Goal: Task Accomplishment & Management: Manage account settings

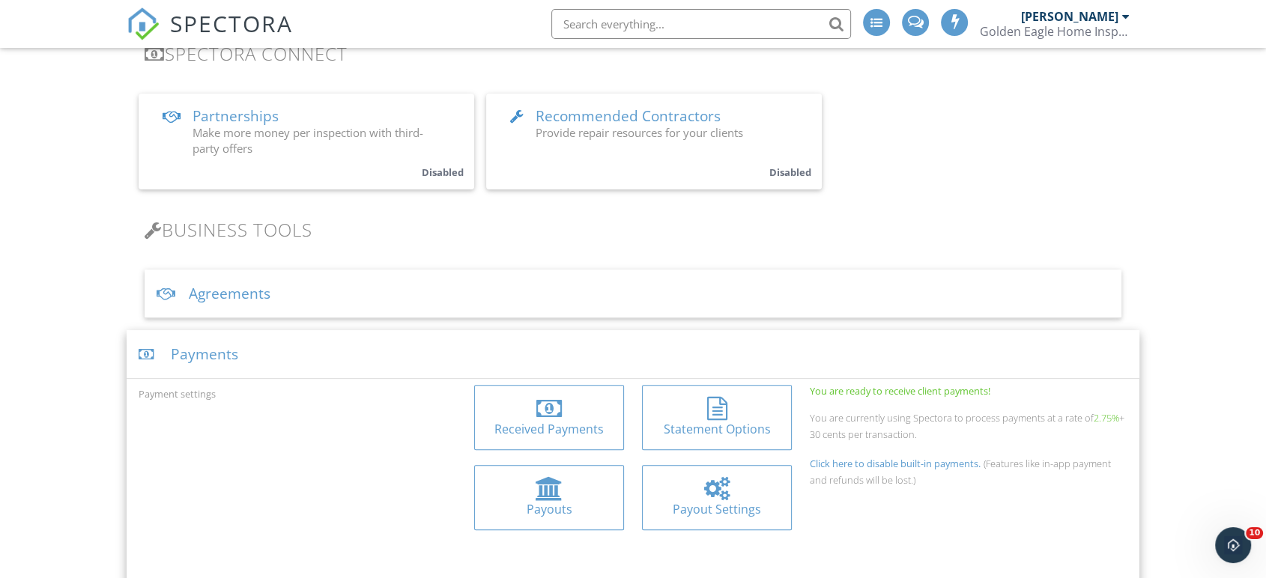
click at [234, 357] on div "Payments" at bounding box center [633, 354] width 1013 height 49
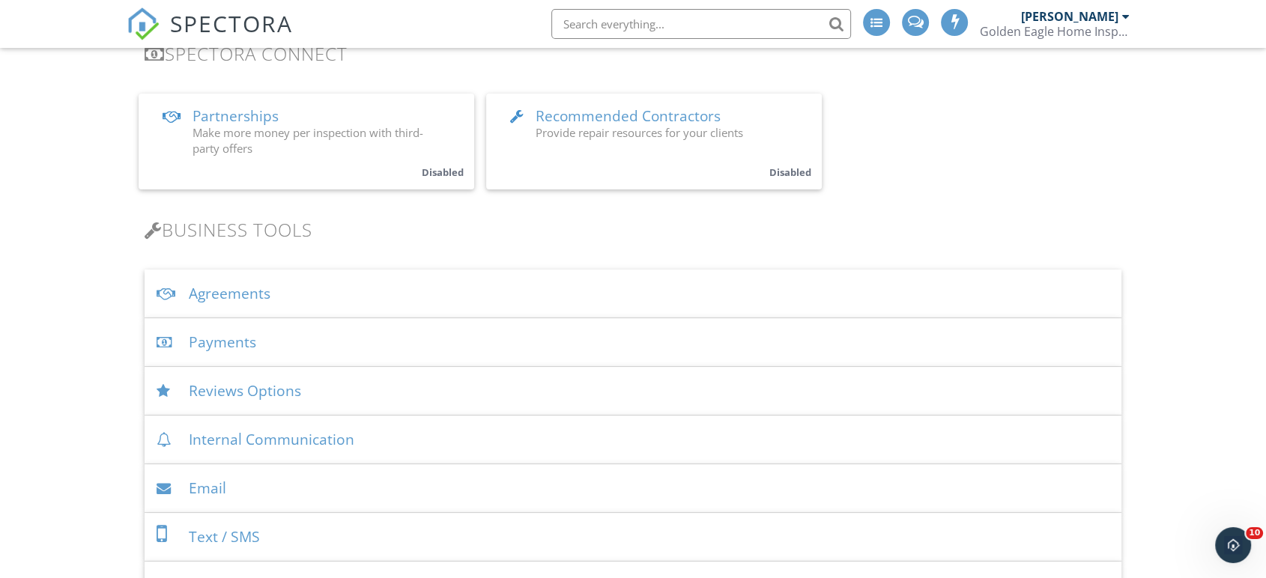
click at [246, 28] on span "SPECTORA" at bounding box center [231, 22] width 123 height 31
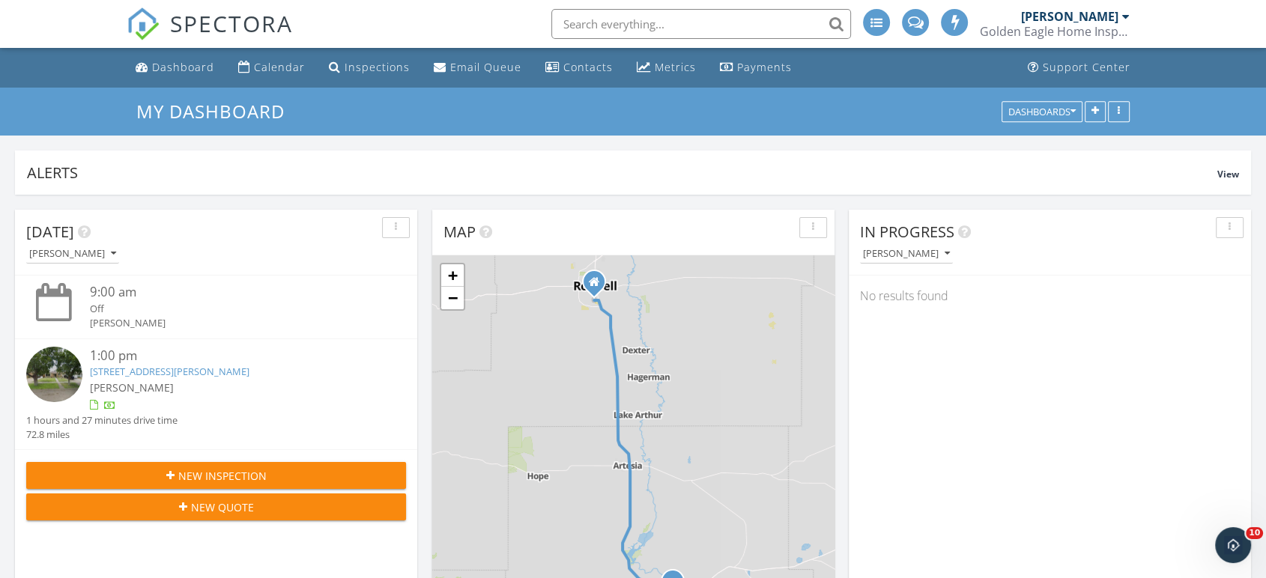
click at [215, 16] on span "SPECTORA" at bounding box center [231, 22] width 123 height 31
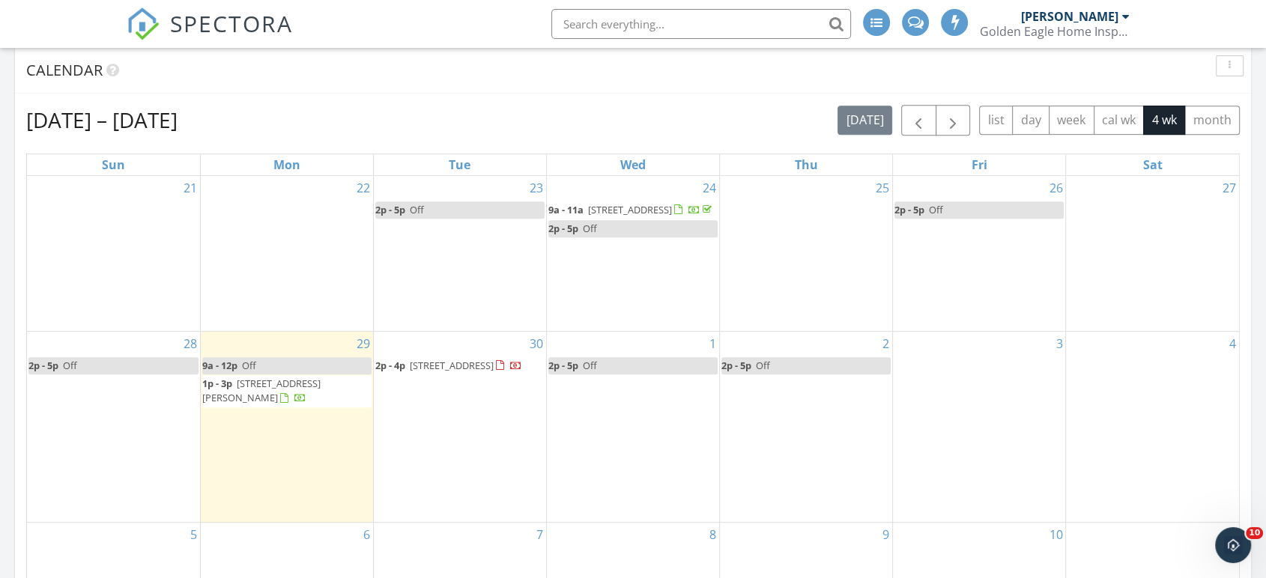
scroll to position [612, 0]
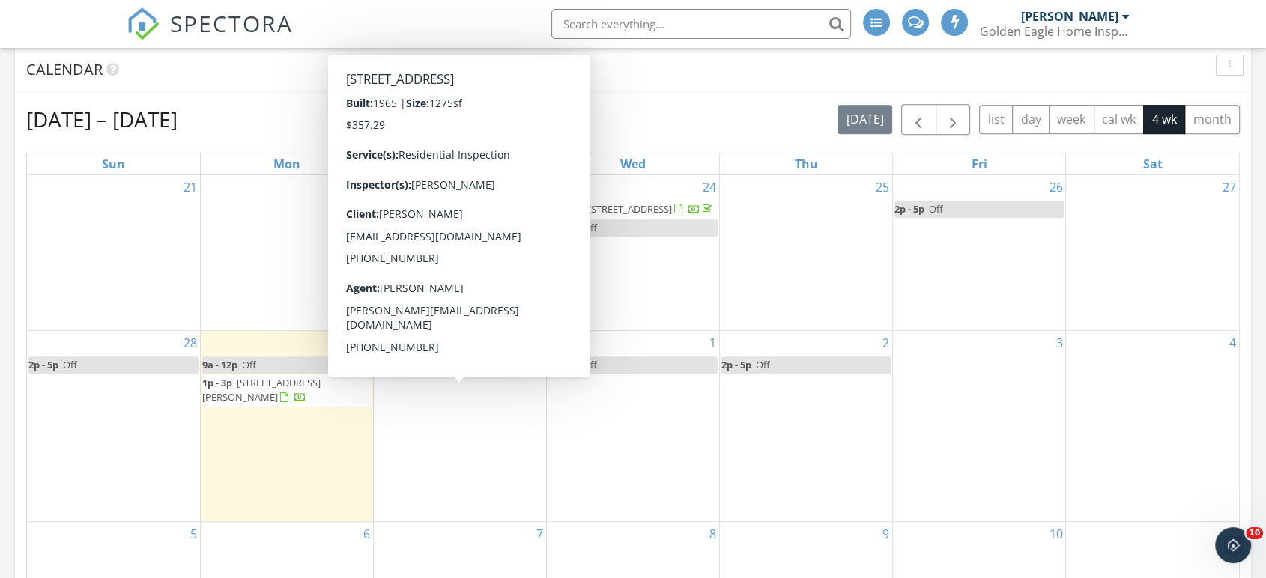
click at [434, 372] on span "1207 W 1st St, Roswell 88203" at bounding box center [452, 364] width 84 height 13
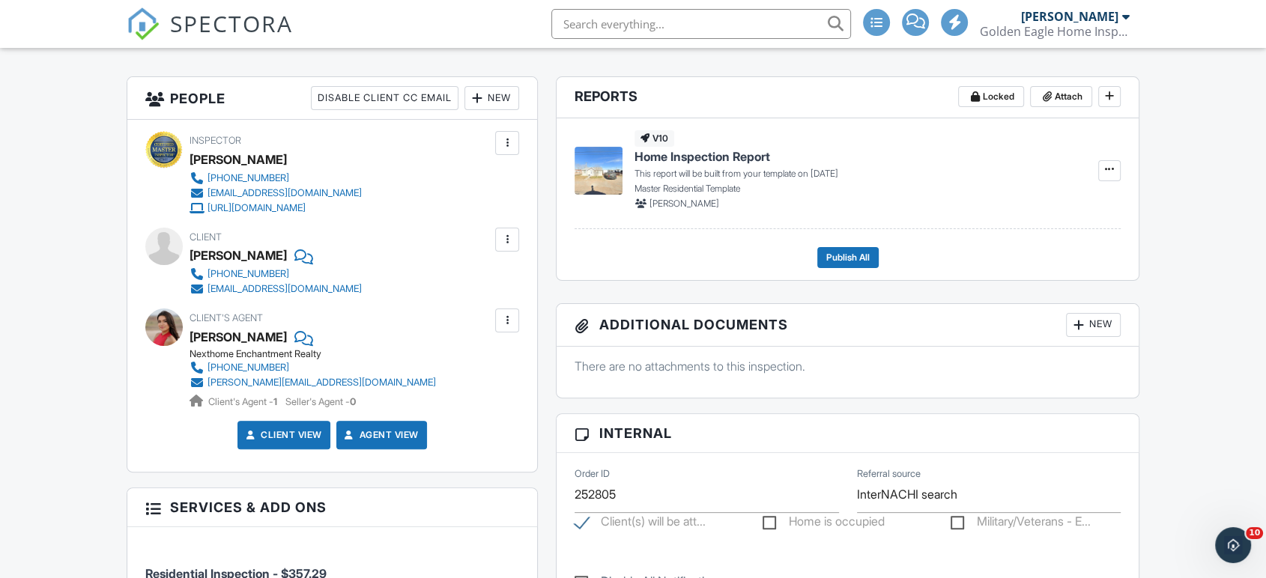
scroll to position [336, 0]
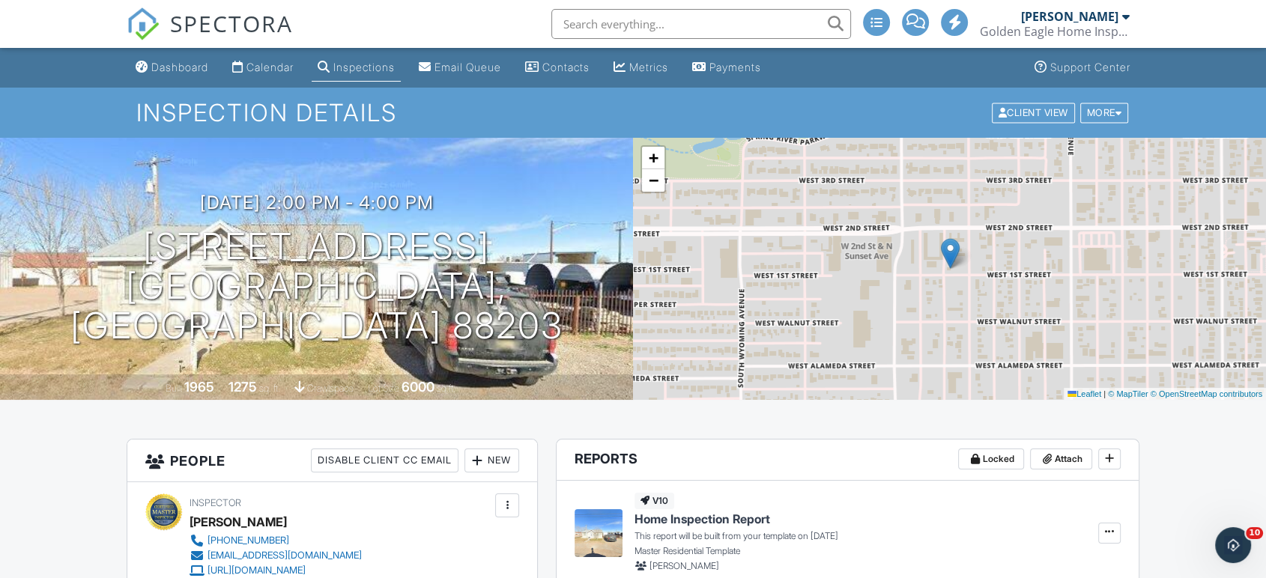
click at [213, 36] on span "SPECTORA" at bounding box center [231, 22] width 123 height 31
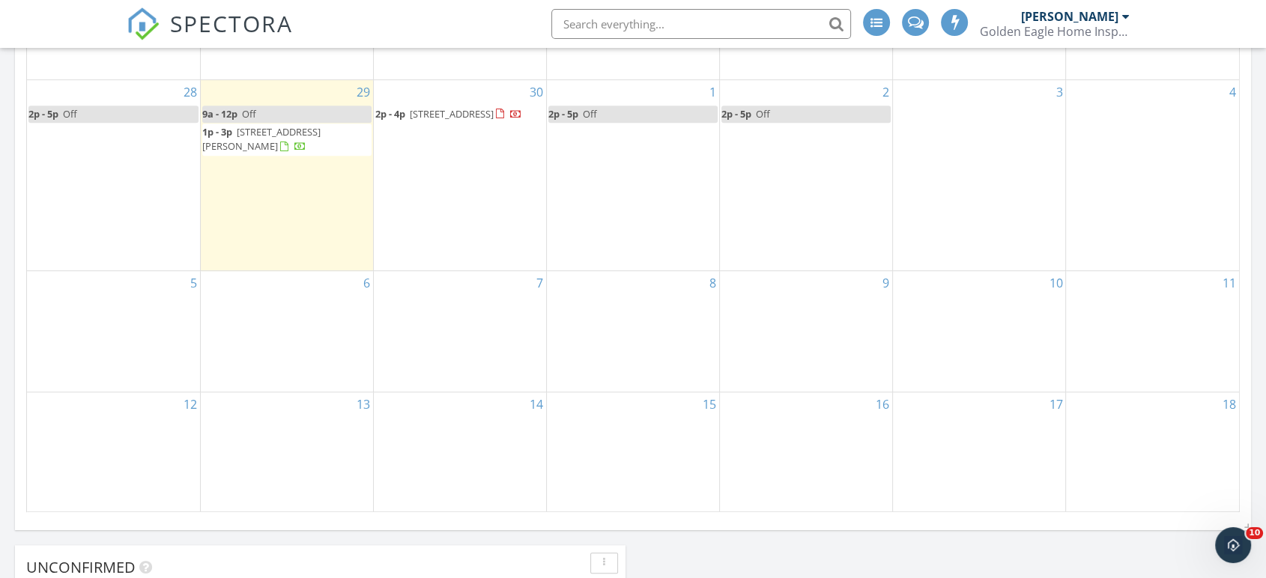
scroll to position [866, 0]
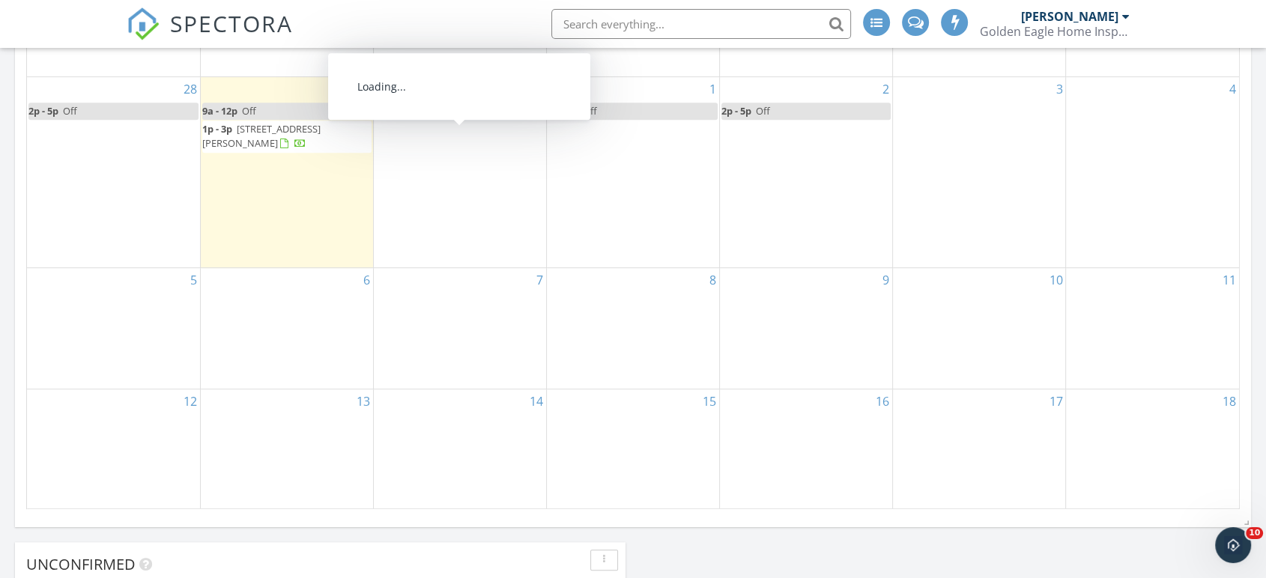
click at [437, 118] on span "[STREET_ADDRESS]" at bounding box center [452, 110] width 84 height 13
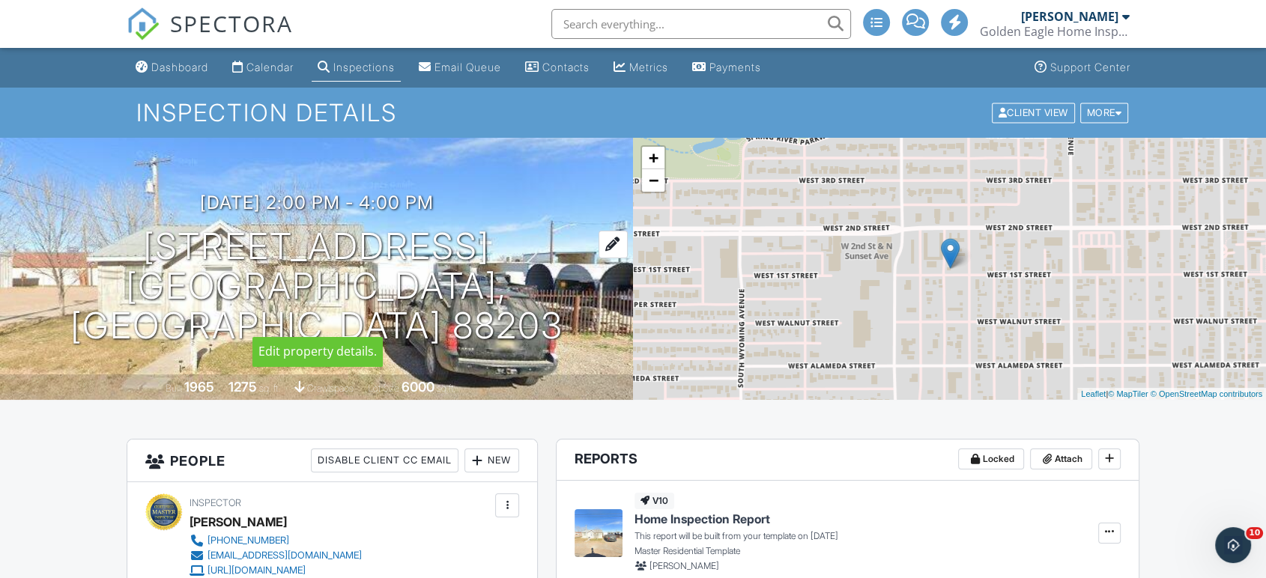
click at [598, 258] on div at bounding box center [612, 245] width 29 height 28
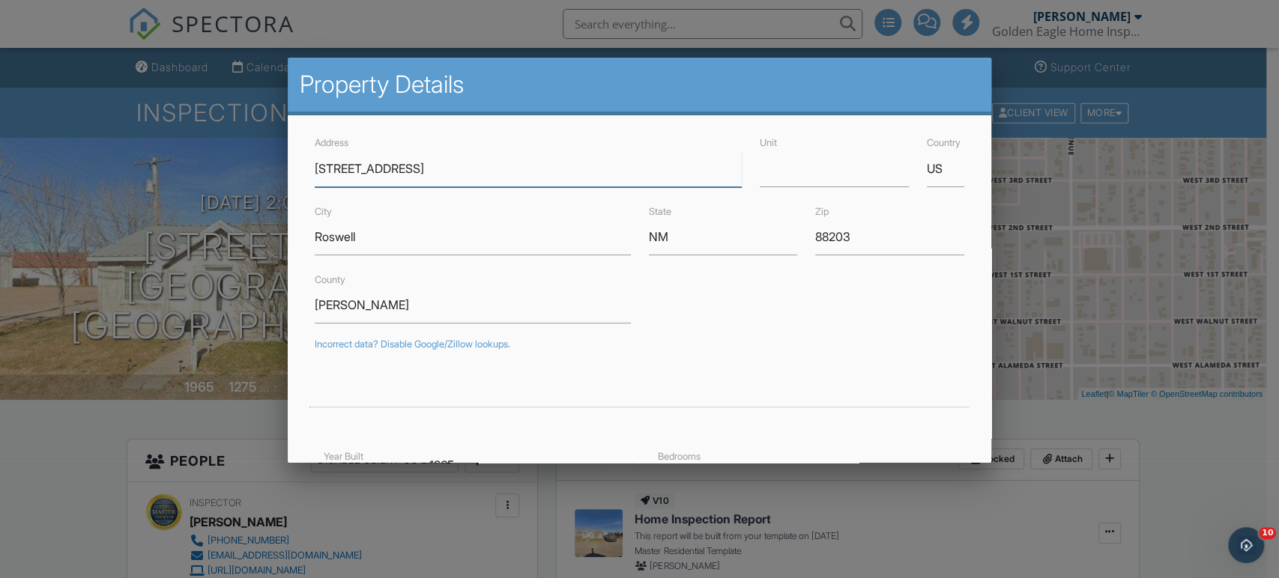
click at [392, 178] on input "1207 W 1st St" at bounding box center [528, 169] width 427 height 37
click at [363, 172] on input "1207 W 1st St" at bounding box center [528, 169] width 427 height 37
click at [351, 168] on input "1207 W 1st St" at bounding box center [528, 169] width 427 height 37
click at [346, 167] on input "[STREET_ADDRESS]" at bounding box center [528, 169] width 427 height 37
type input "1207 E 1st St"
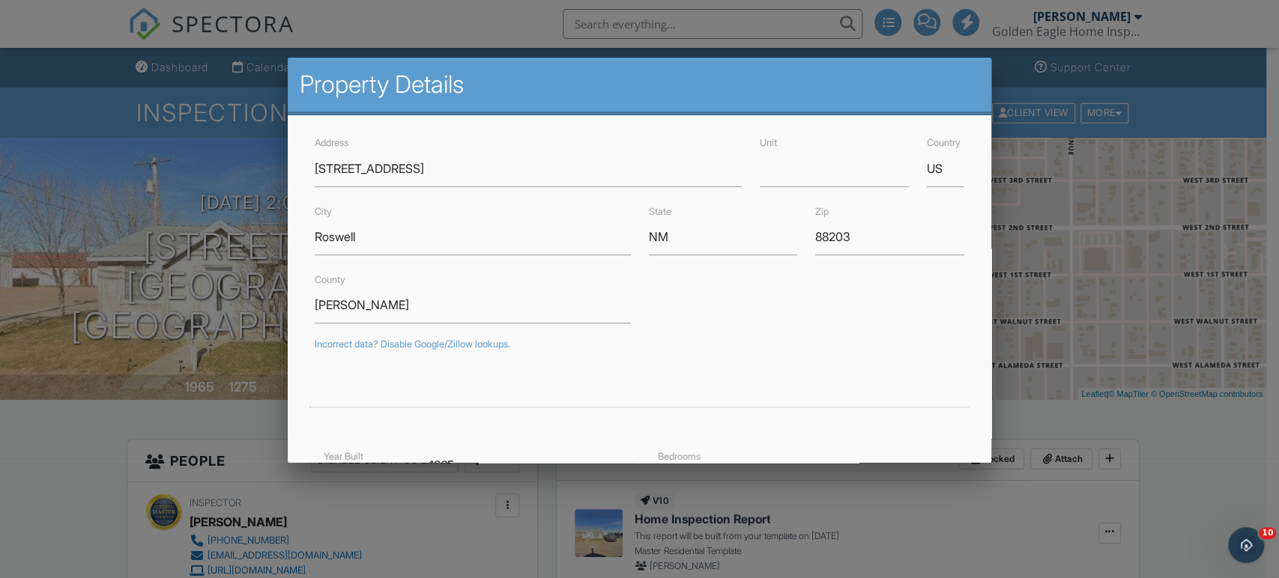
click at [425, 261] on form "Address 1207 E 1st St Unit Country US City Roswell State NM Zip 88203 County Ch…" at bounding box center [639, 453] width 667 height 640
type input "33.3925781"
type input "-104.5068988"
click at [968, 276] on div "Address 1207 E 1st St Unit Country US City Roswell State NM Zip 88203 County Ch…" at bounding box center [639, 460] width 703 height 691
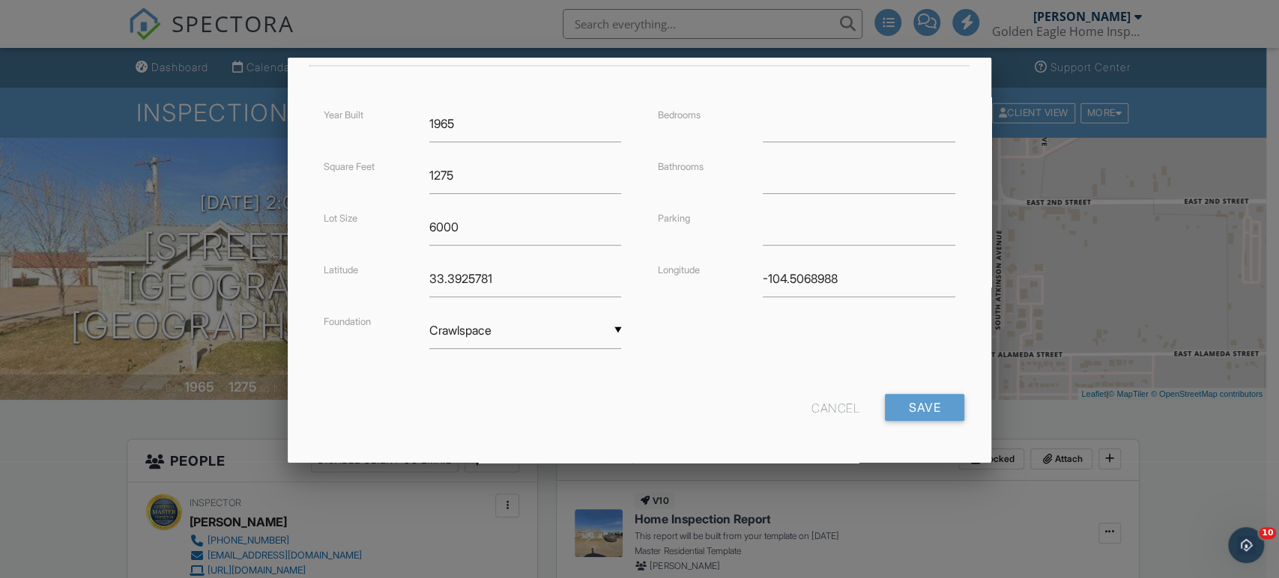
scroll to position [342, 0]
click at [914, 401] on input "Save" at bounding box center [924, 406] width 79 height 27
click at [813, 406] on div "Cancel" at bounding box center [835, 406] width 48 height 27
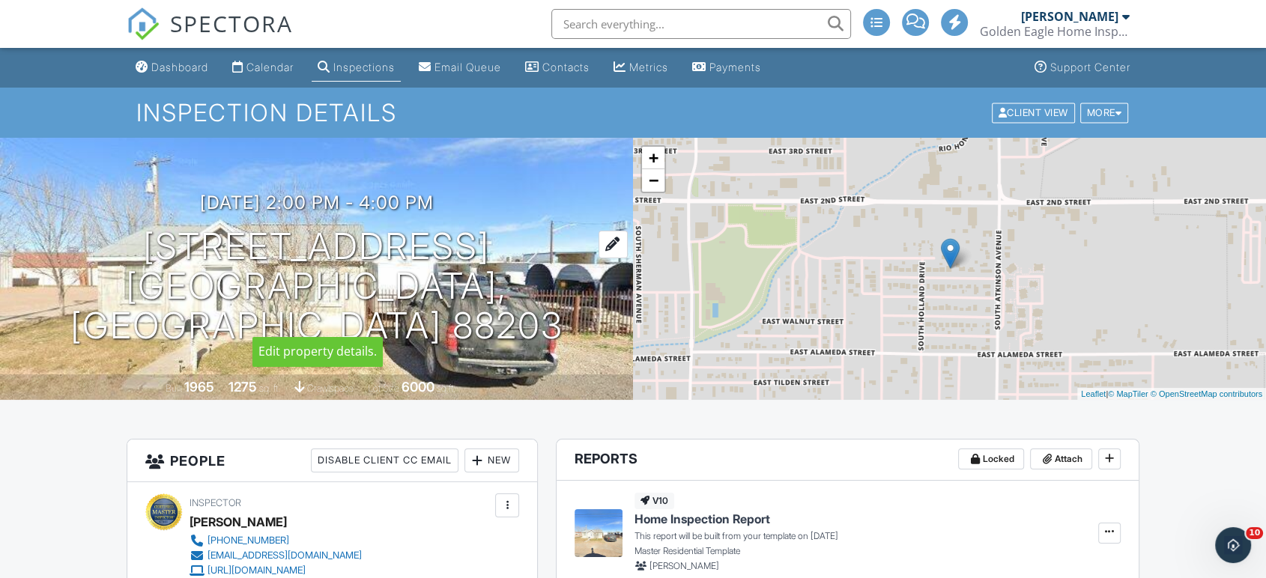
click at [598, 258] on div at bounding box center [612, 245] width 29 height 28
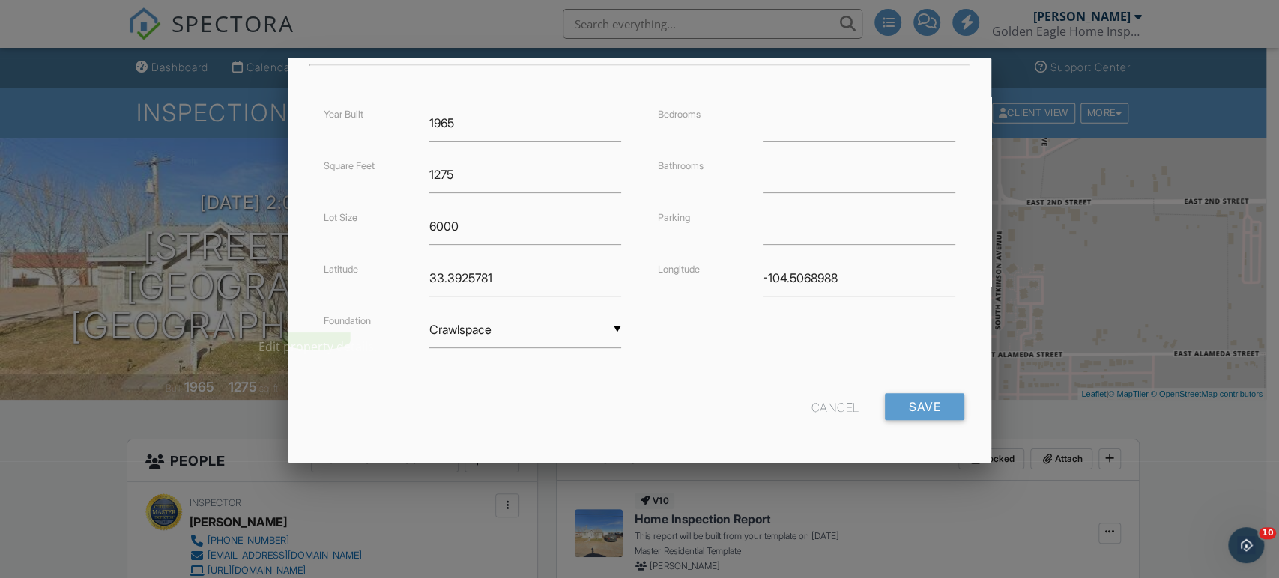
scroll to position [0, 0]
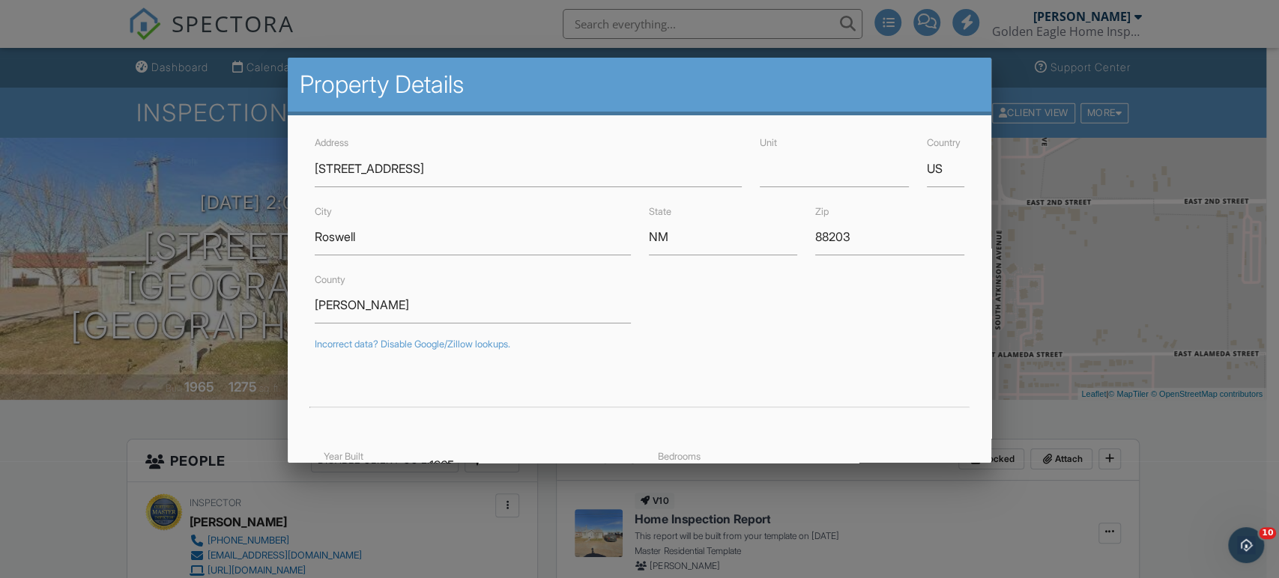
click at [646, 276] on div "County Chaves" at bounding box center [639, 296] width 667 height 53
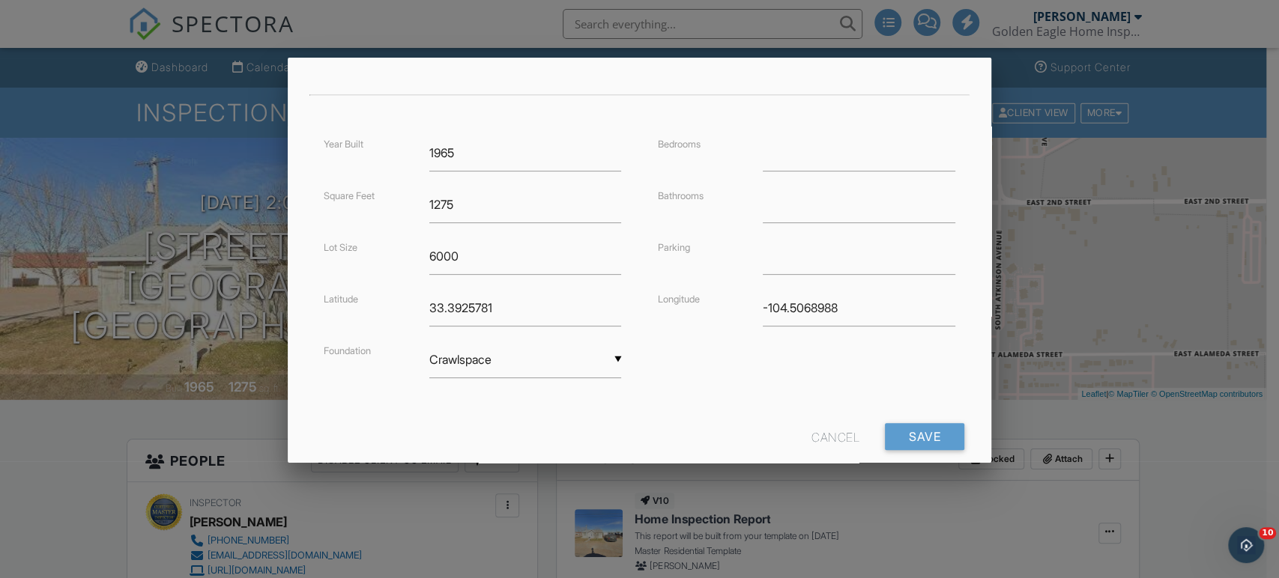
scroll to position [342, 0]
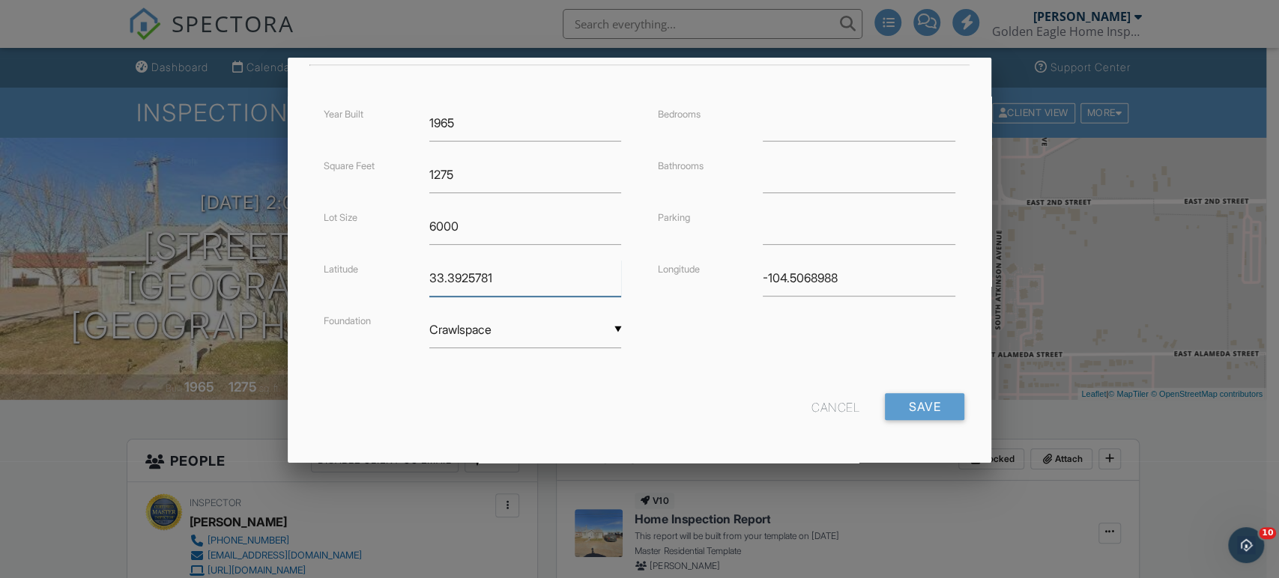
click at [582, 270] on input "33.3925781" at bounding box center [525, 278] width 192 height 37
click at [828, 272] on input "-104.5068988" at bounding box center [859, 278] width 192 height 37
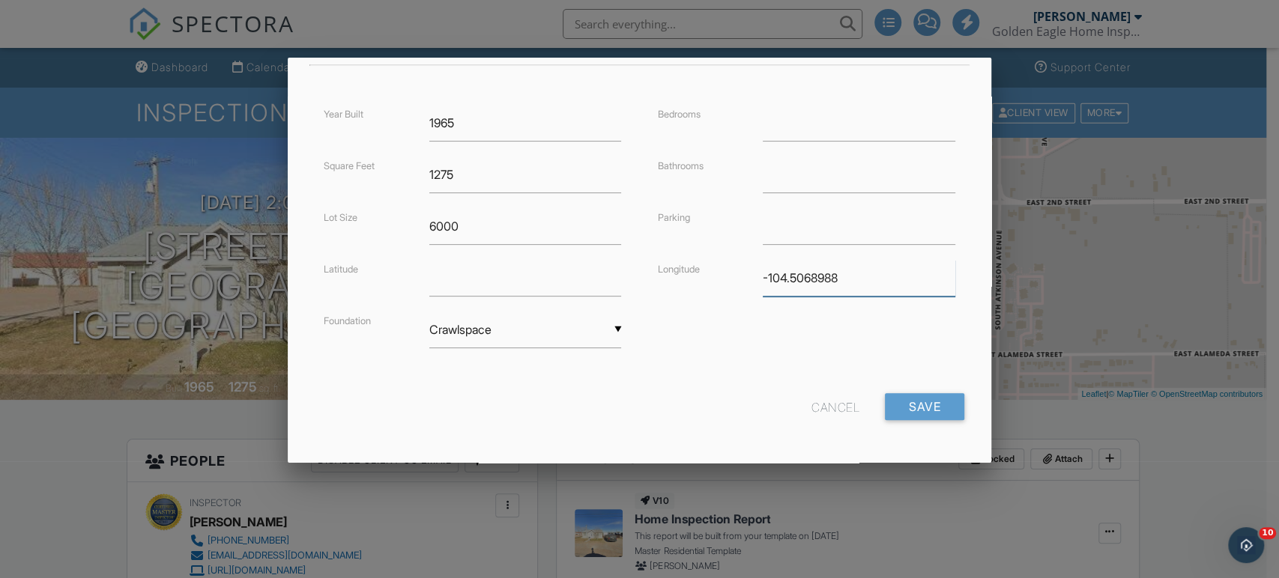
click at [828, 272] on input "-104.5068988" at bounding box center [859, 278] width 192 height 37
click at [833, 303] on div "Bedrooms Bathrooms Parking Longitude" at bounding box center [806, 208] width 333 height 207
click at [901, 401] on input "Save" at bounding box center [924, 406] width 79 height 27
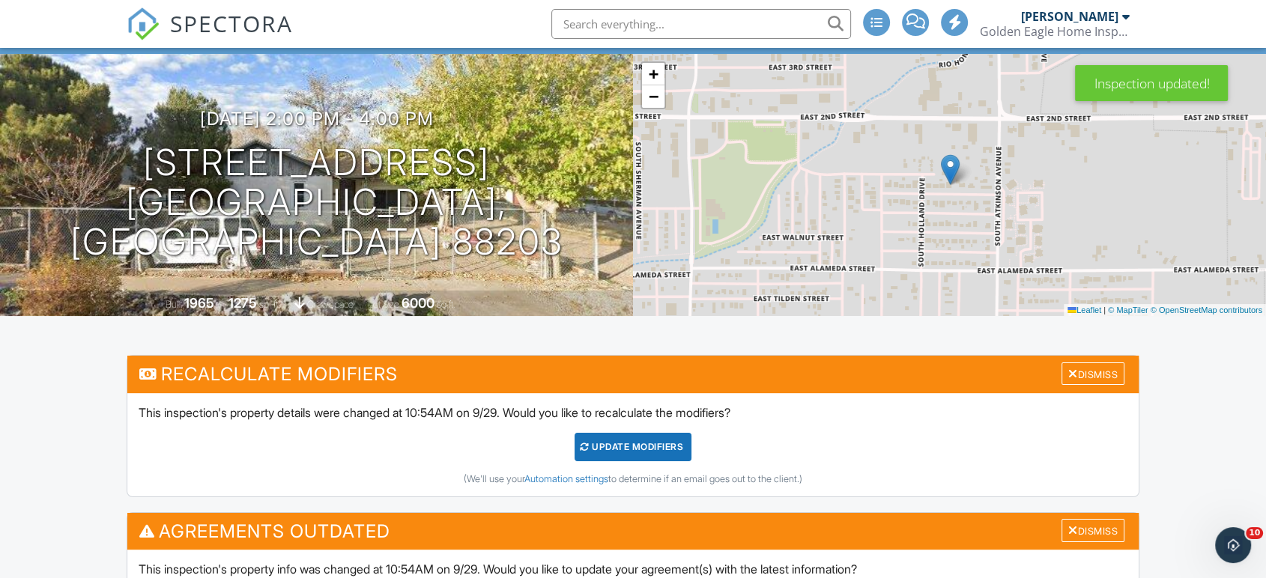
click at [624, 443] on div "UPDATE Modifiers" at bounding box center [633, 447] width 118 height 28
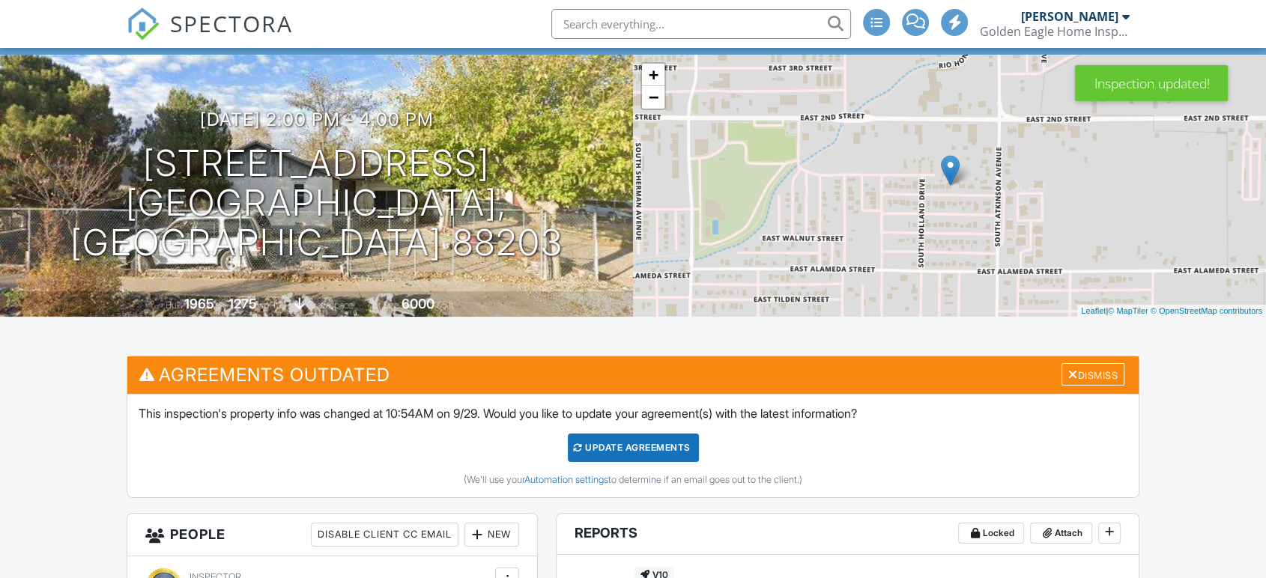
click at [646, 450] on div "Update Agreements" at bounding box center [633, 448] width 131 height 28
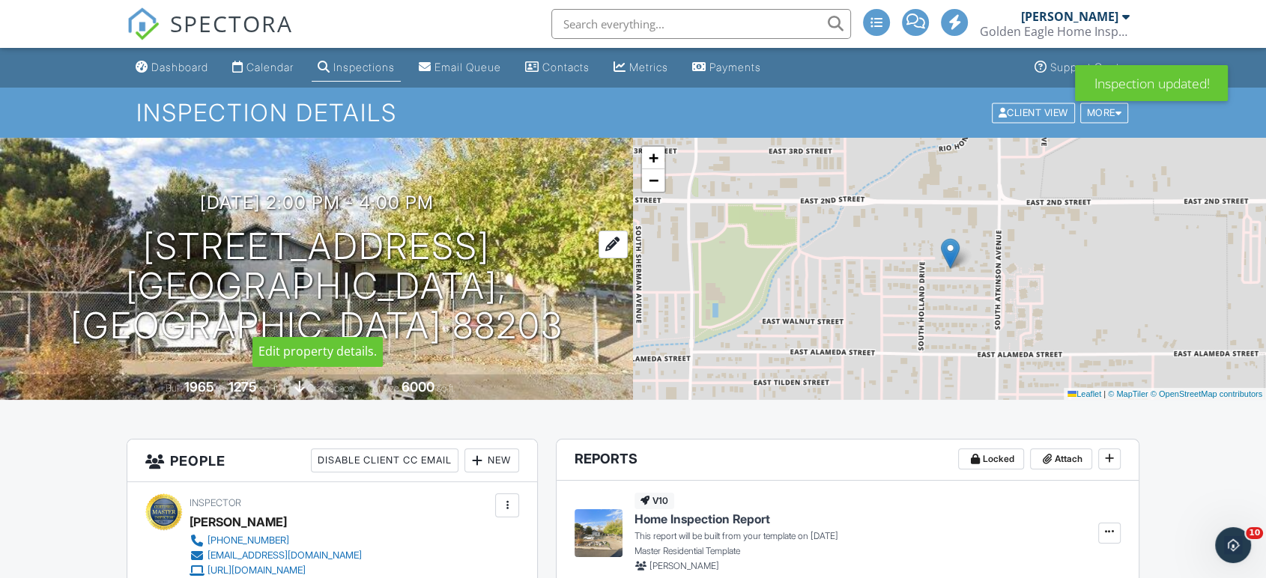
click at [598, 258] on div at bounding box center [612, 245] width 29 height 28
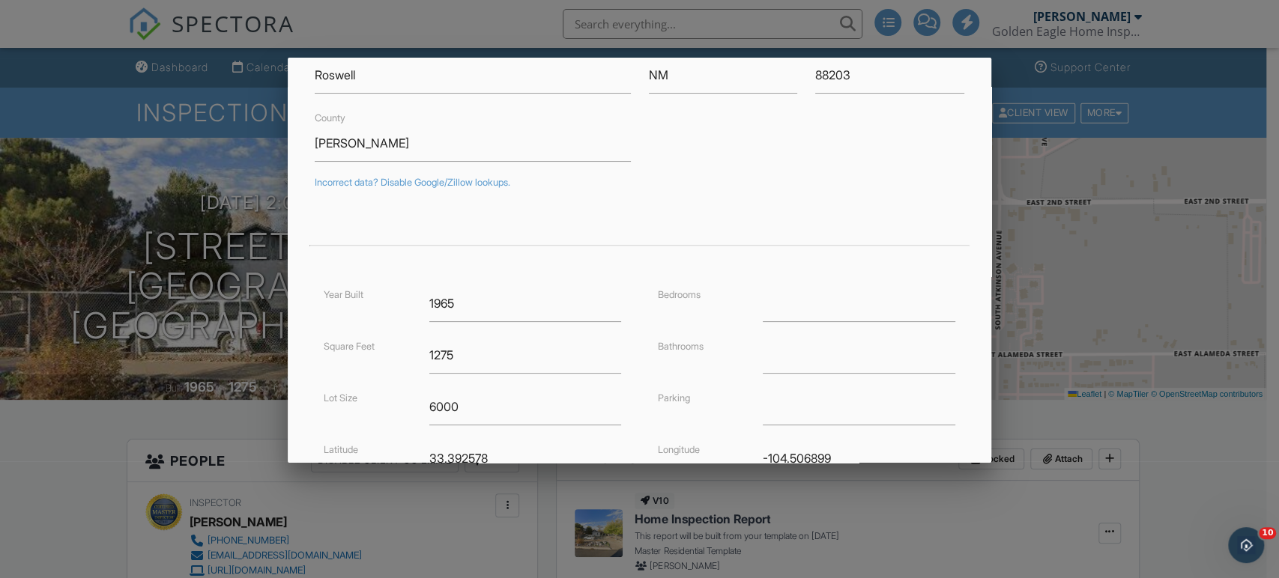
scroll to position [188, 0]
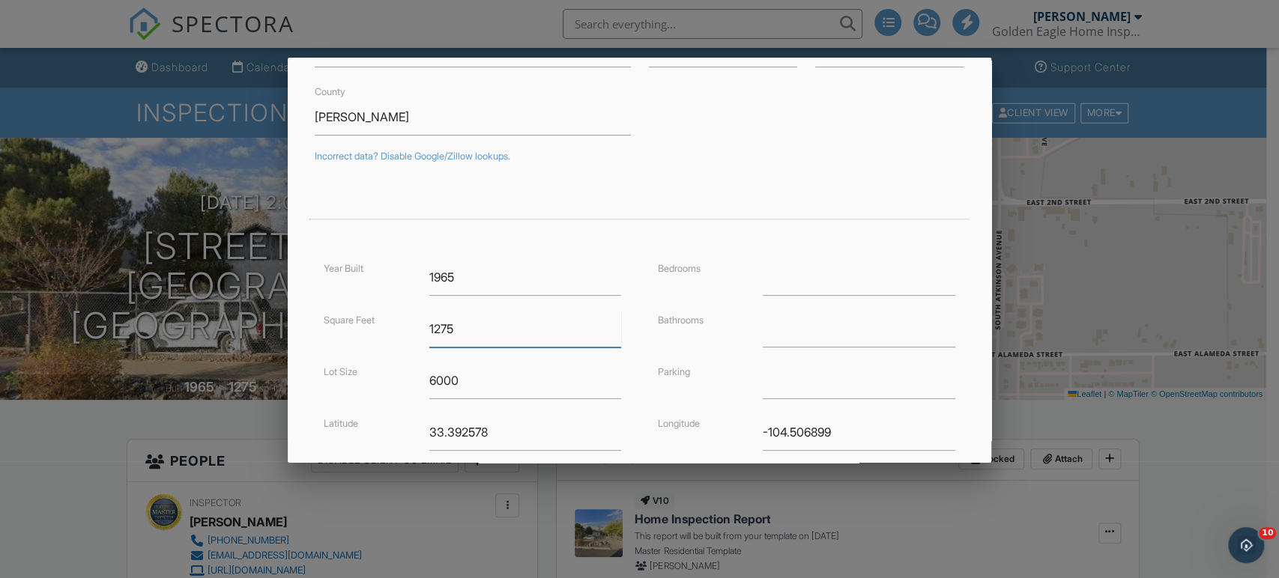
click at [457, 325] on input "1275" at bounding box center [525, 329] width 192 height 37
type input "1713"
click at [473, 275] on input "1965" at bounding box center [525, 277] width 192 height 37
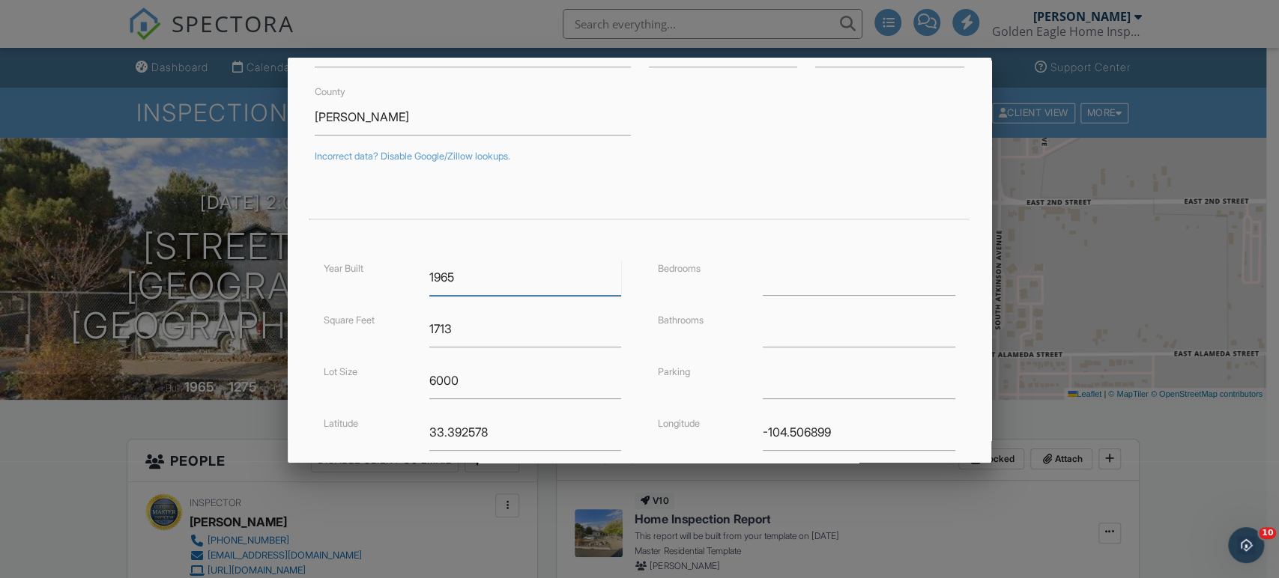
click at [473, 275] on input "1965" at bounding box center [525, 277] width 192 height 37
type input "1949"
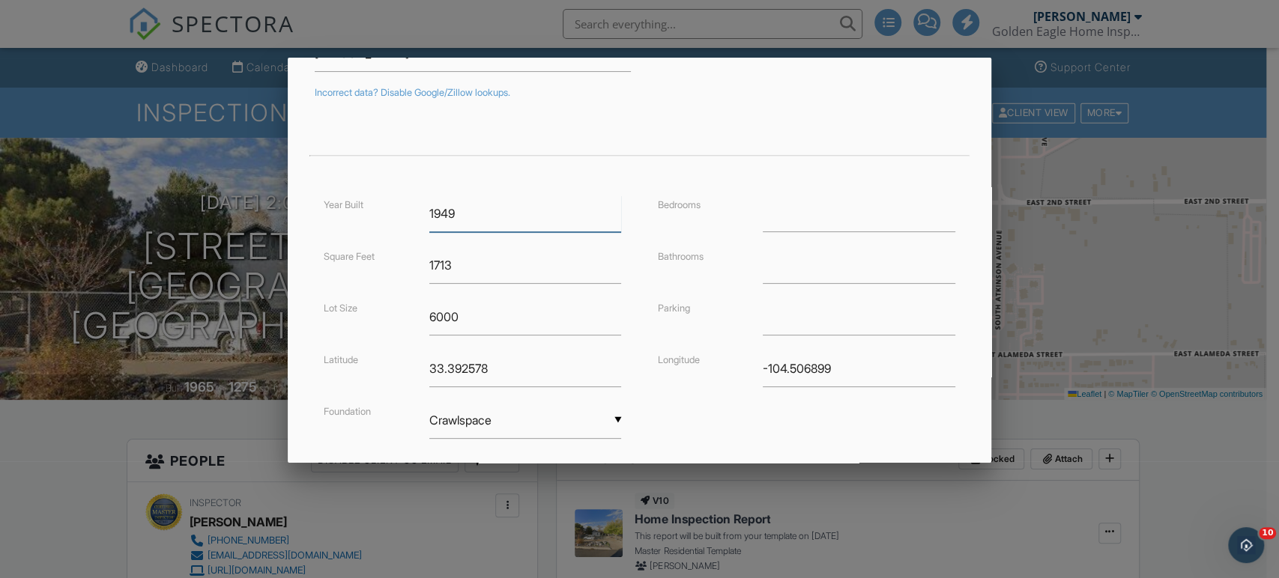
scroll to position [342, 0]
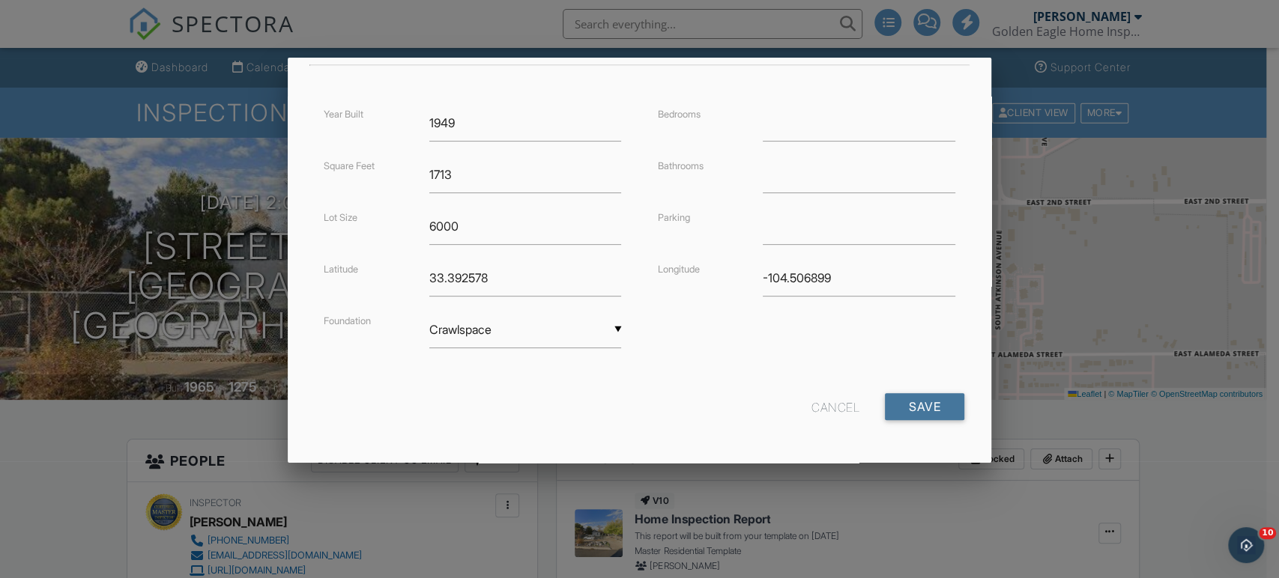
click at [887, 399] on input "Save" at bounding box center [924, 406] width 79 height 27
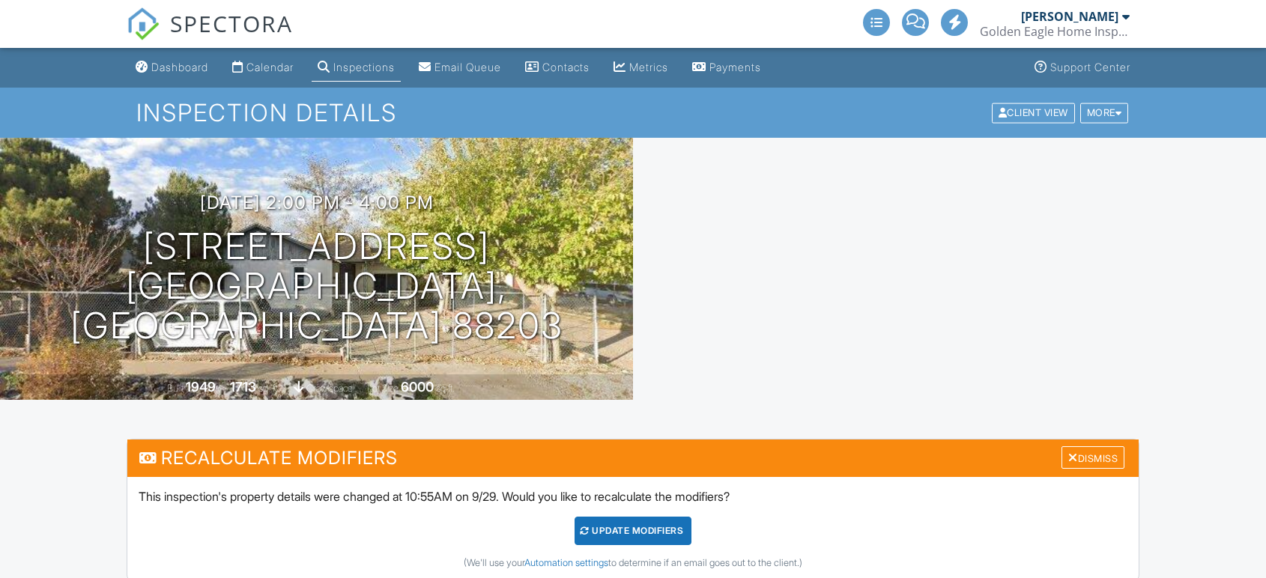
click at [678, 517] on div "UPDATE Modifiers" at bounding box center [633, 531] width 118 height 28
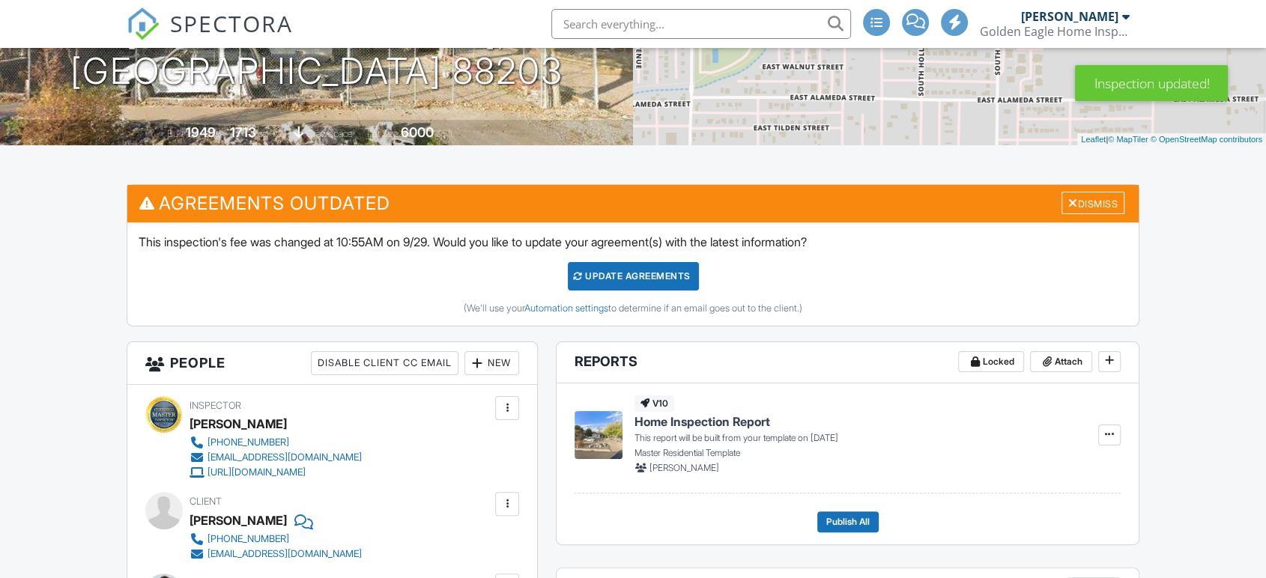
click at [627, 273] on div "Update Agreements" at bounding box center [633, 276] width 131 height 28
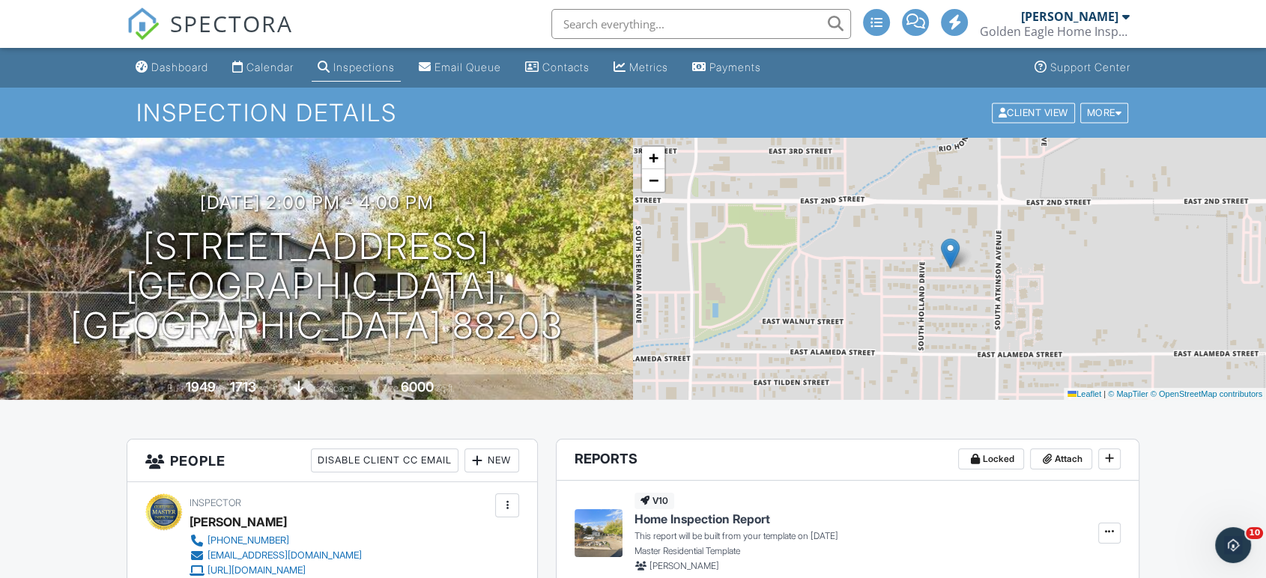
click at [242, 11] on span "SPECTORA" at bounding box center [231, 22] width 123 height 31
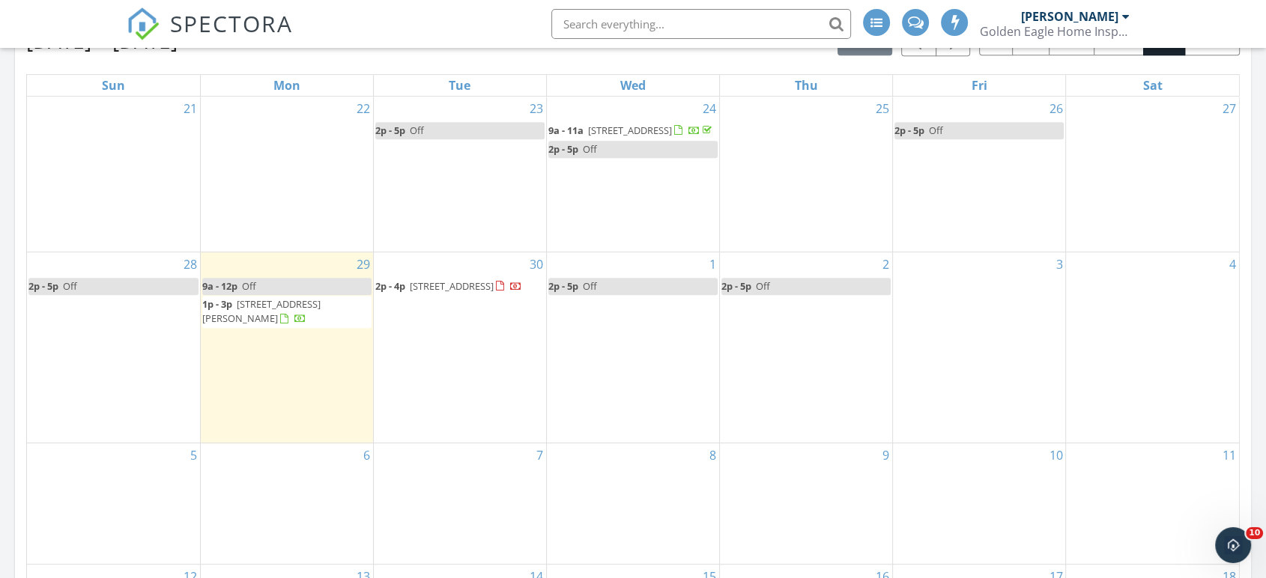
scroll to position [700, 0]
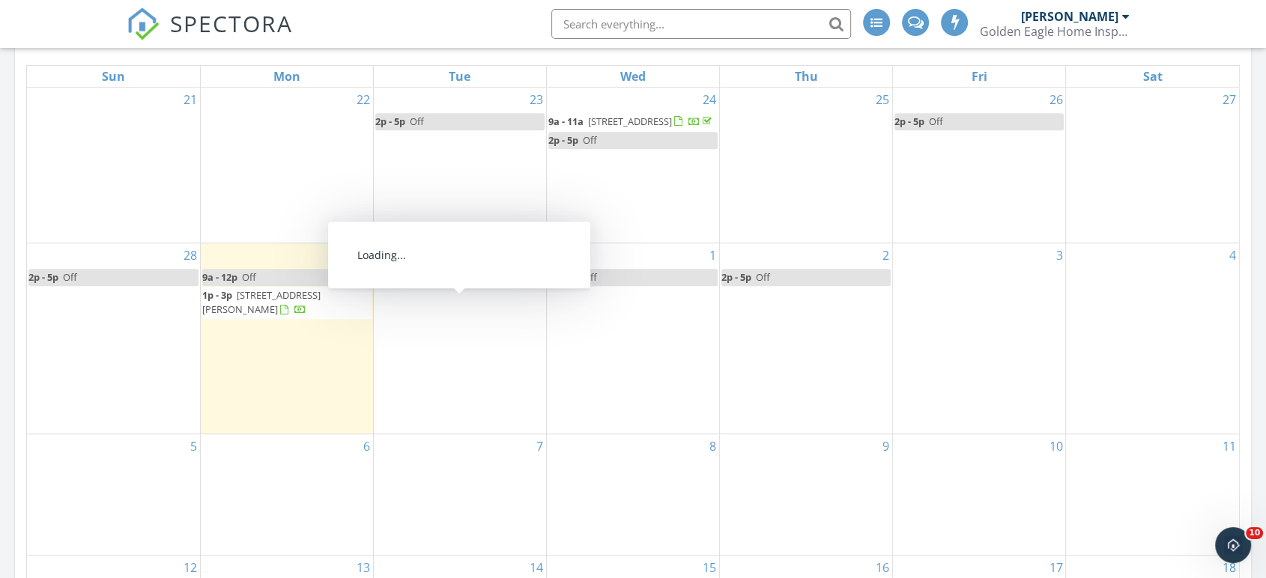
click at [430, 284] on span "1207 E 1st St , Roswell 88203" at bounding box center [452, 276] width 84 height 13
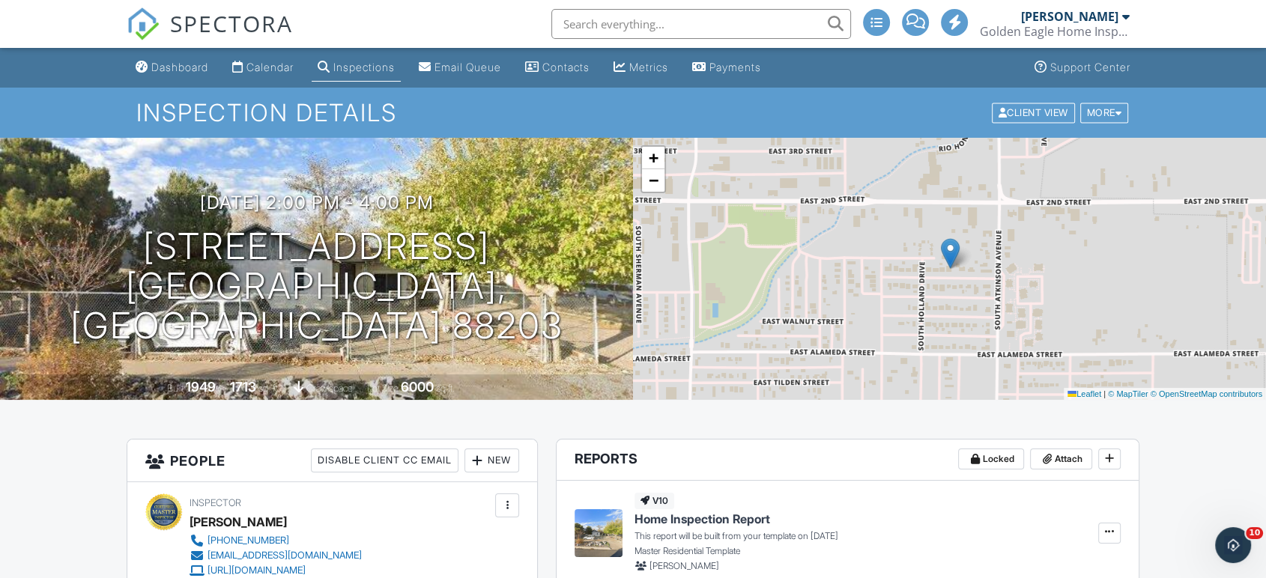
click at [171, 13] on span "SPECTORA" at bounding box center [231, 22] width 123 height 31
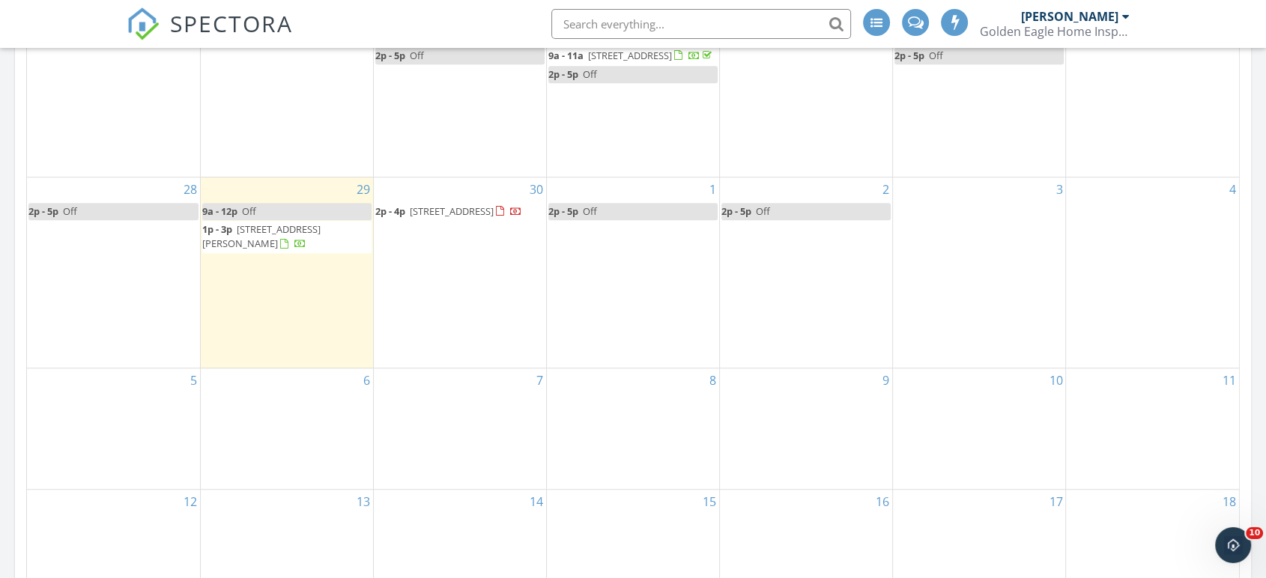
scroll to position [767, 0]
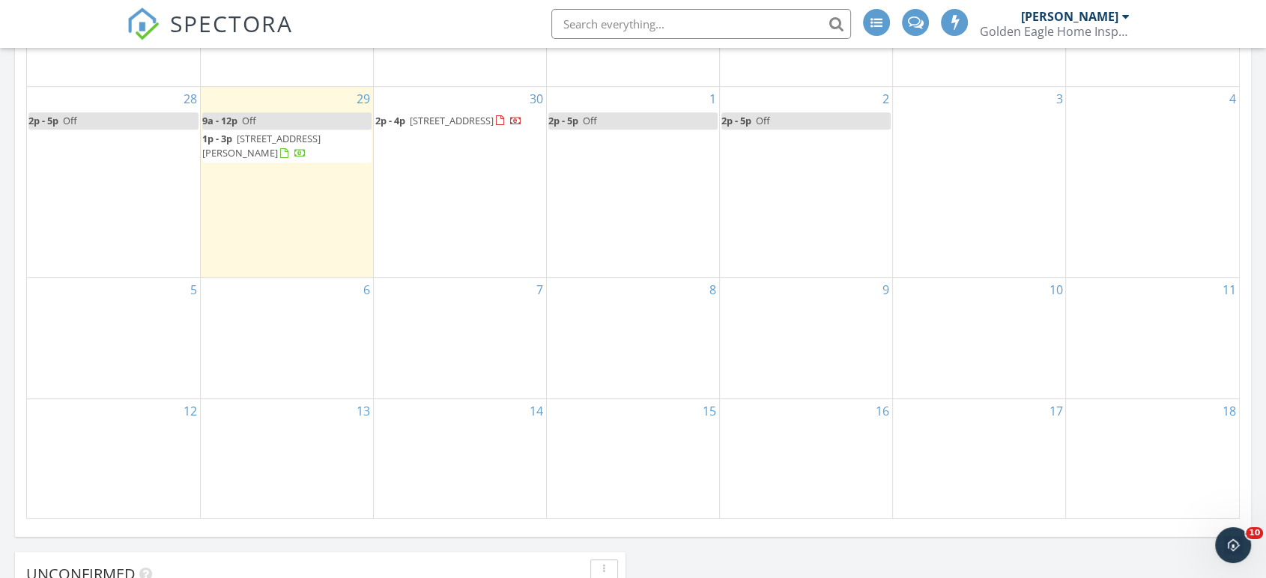
scroll to position [857, 0]
click at [437, 127] on span "[STREET_ADDRESS]" at bounding box center [452, 119] width 84 height 13
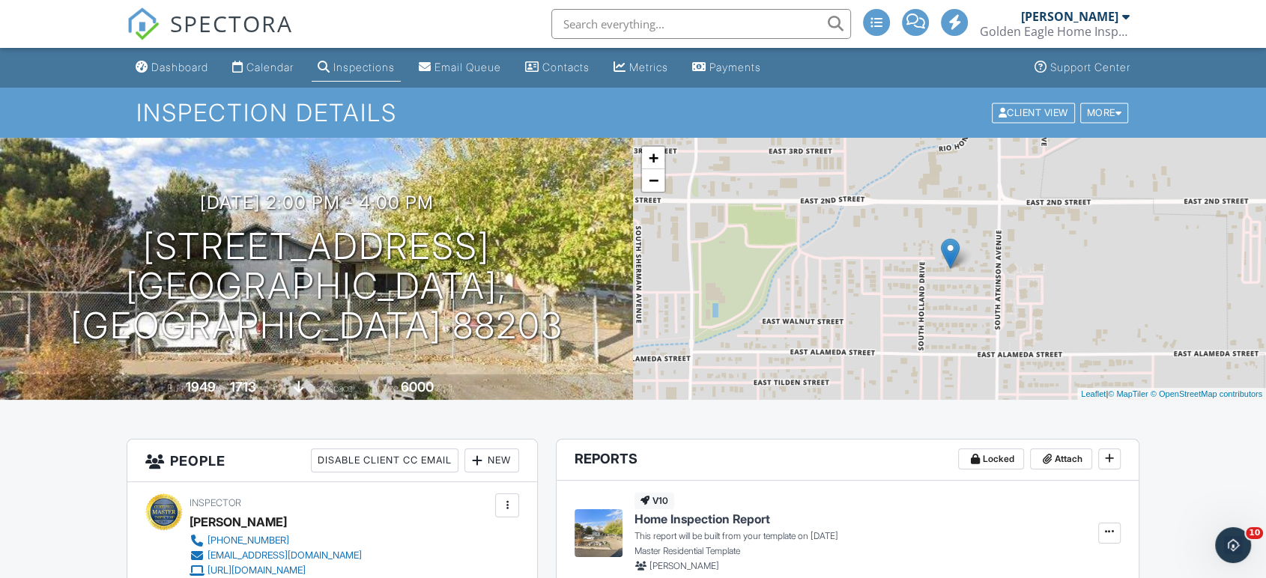
click at [234, 16] on span "SPECTORA" at bounding box center [231, 22] width 123 height 31
